Goal: Information Seeking & Learning: Learn about a topic

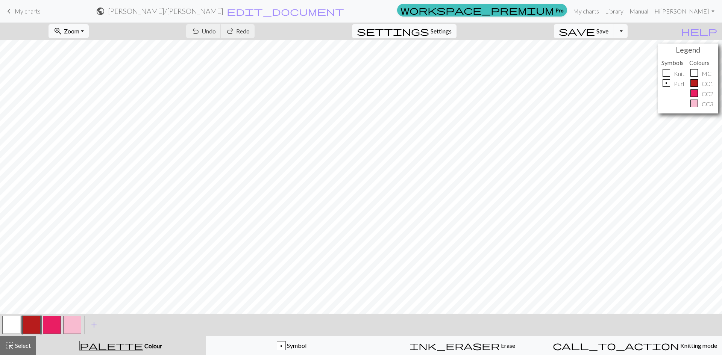
click at [26, 4] on div "keyboard_arrow_left My charts public Isabel / Isabel edit_document Edit setting…" at bounding box center [361, 11] width 722 height 15
click at [22, 14] on span "My charts" at bounding box center [28, 11] width 26 height 7
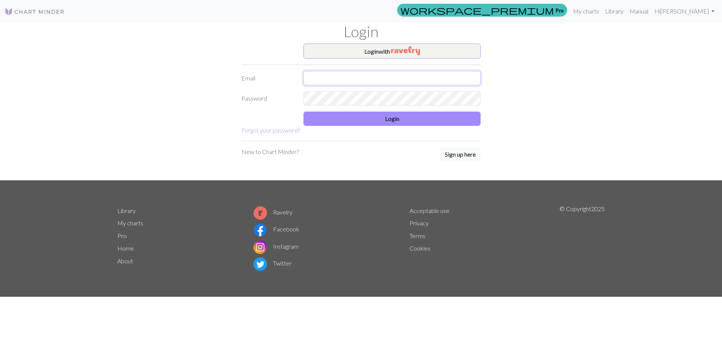
type input "mkhunter166@gmail.com"
click at [395, 115] on button "Login" at bounding box center [392, 119] width 177 height 14
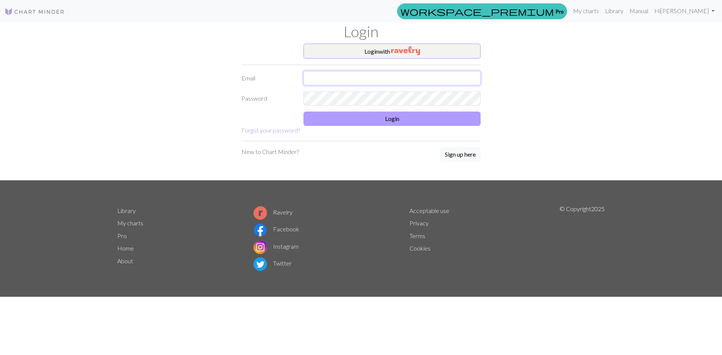
type input "[EMAIL_ADDRESS][DOMAIN_NAME]"
click at [402, 123] on button "Login" at bounding box center [392, 119] width 177 height 14
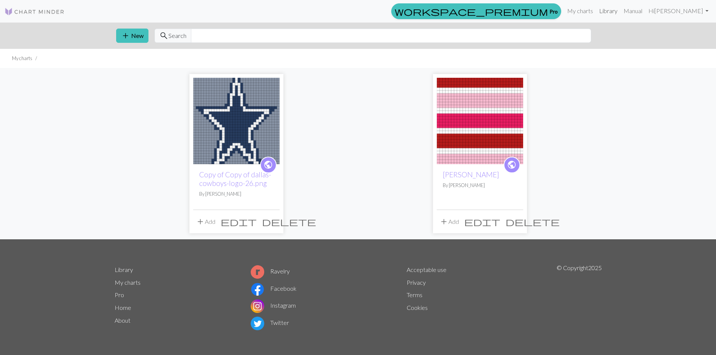
click at [618, 13] on link "Library" at bounding box center [608, 10] width 24 height 15
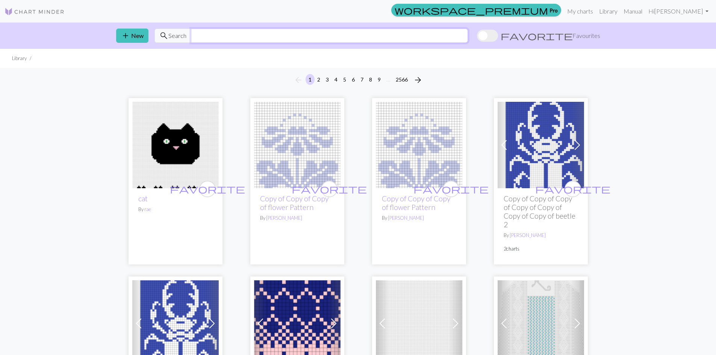
click at [229, 39] on input "text" at bounding box center [329, 36] width 277 height 14
type input "butterfly"
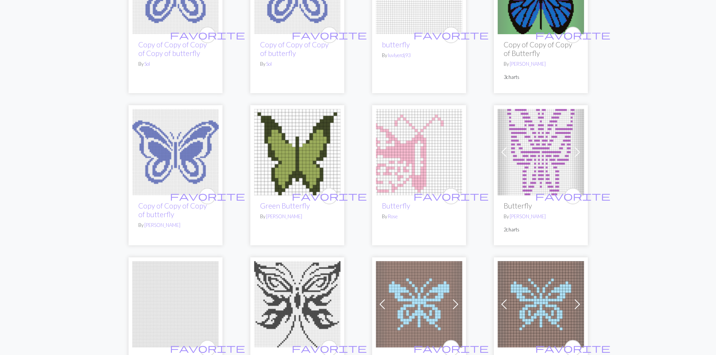
scroll to position [1467, 0]
